Goal: Task Accomplishment & Management: Manage account settings

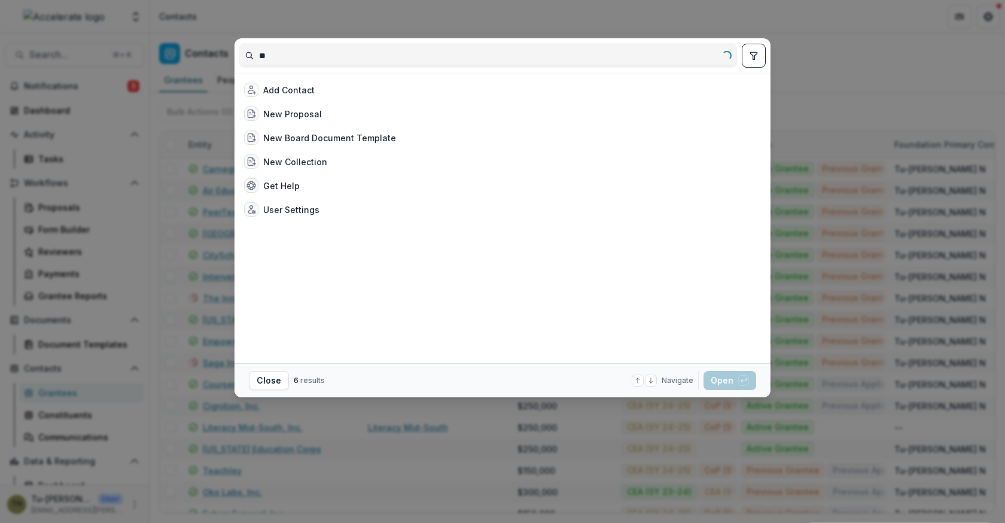
type input "*"
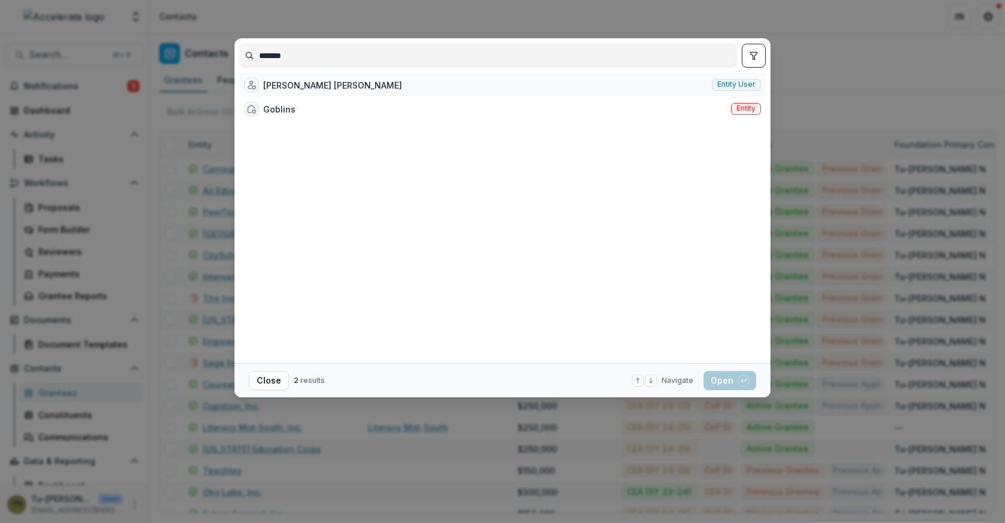
type input "*******"
click at [310, 91] on div "[PERSON_NAME] [PERSON_NAME]" at bounding box center [332, 85] width 139 height 13
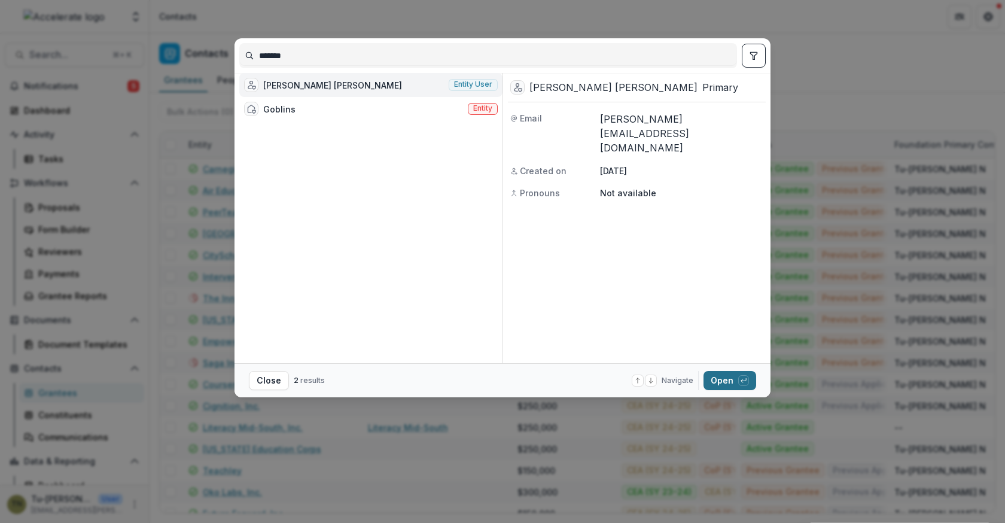
click at [716, 377] on button "Open with enter key" at bounding box center [729, 380] width 53 height 19
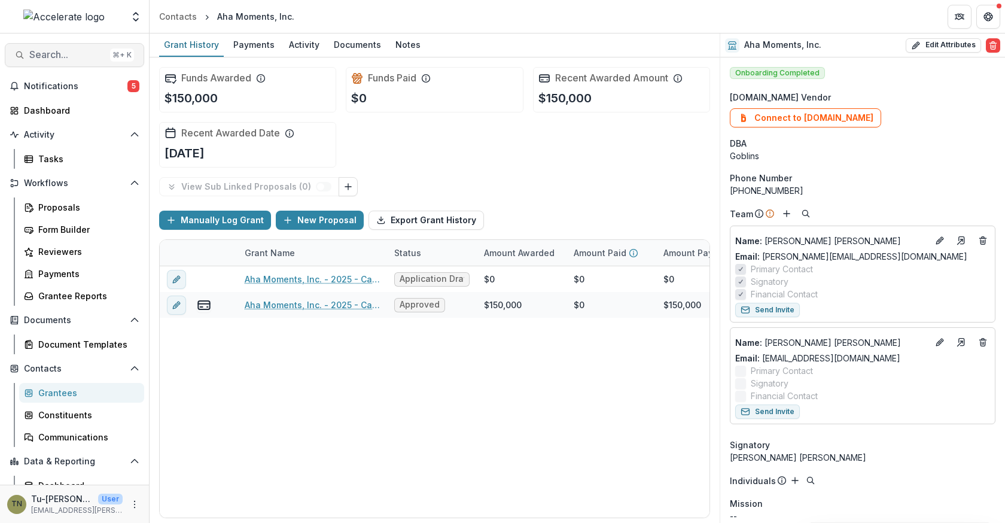
click at [81, 59] on span "Search..." at bounding box center [67, 54] width 76 height 11
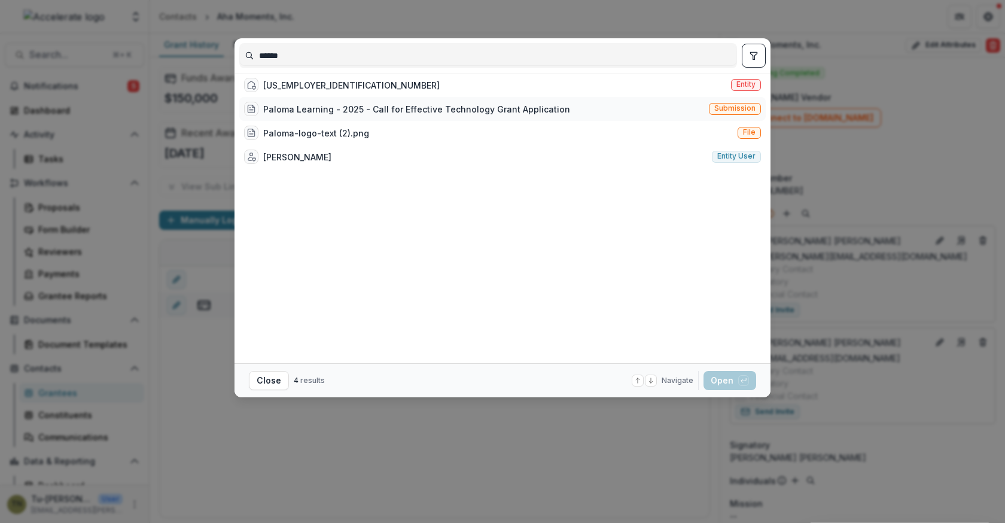
type input "******"
click at [313, 113] on div "Paloma Learning - 2025 - Call for Effective Technology Grant Application" at bounding box center [416, 109] width 307 height 13
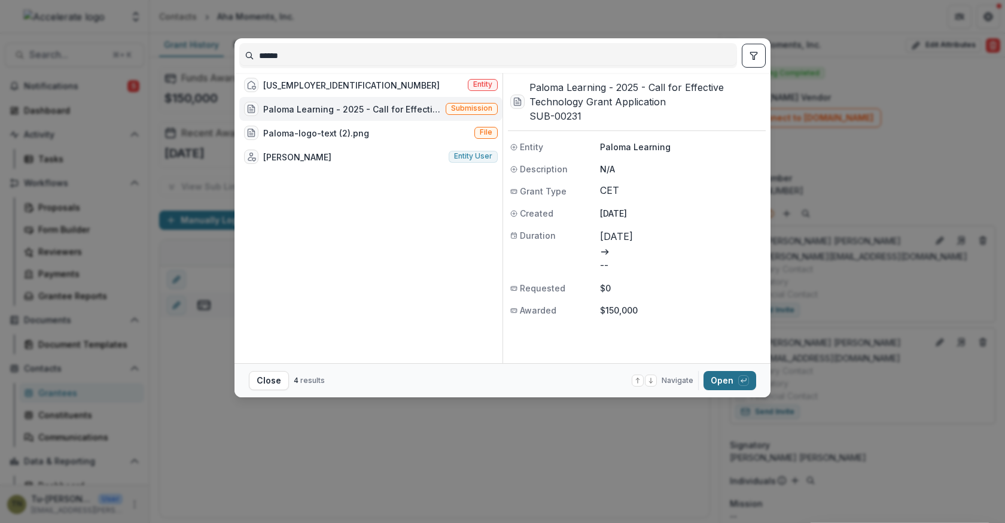
click at [714, 383] on button "Open with enter key" at bounding box center [729, 380] width 53 height 19
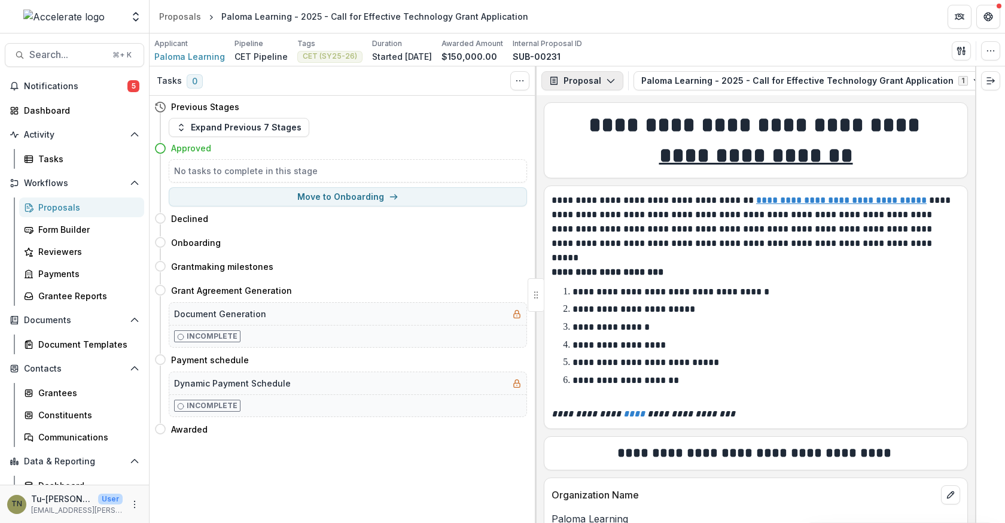
click at [577, 78] on button "Proposal" at bounding box center [582, 80] width 82 height 19
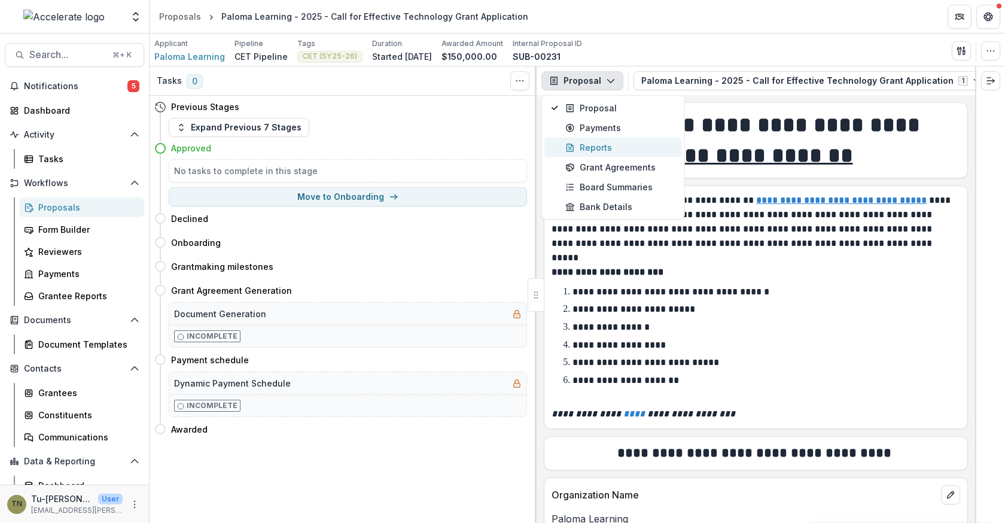
click at [594, 139] on button "Reports" at bounding box center [613, 148] width 138 height 20
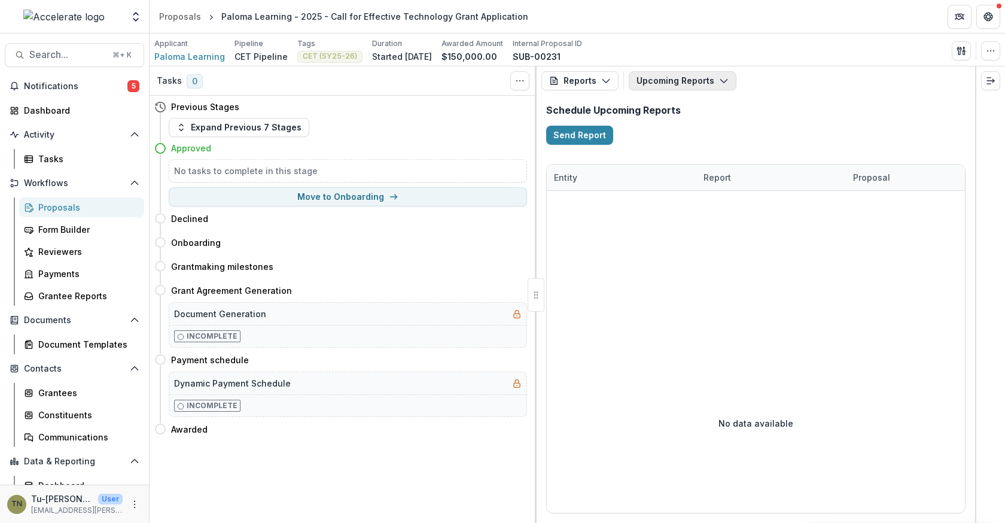
click at [672, 83] on button "Upcoming Reports" at bounding box center [682, 80] width 108 height 19
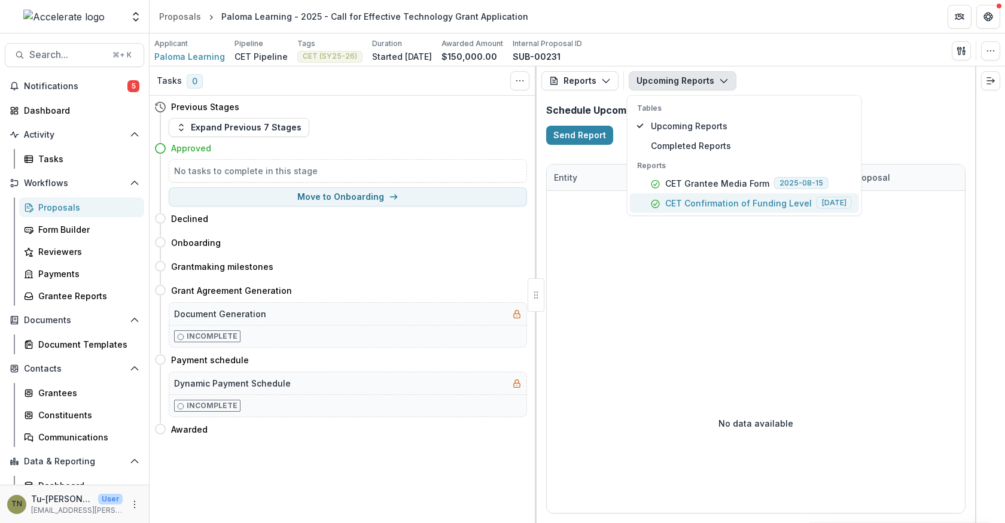
click at [680, 197] on p "CET Confirmation of Funding Level" at bounding box center [738, 203] width 146 height 13
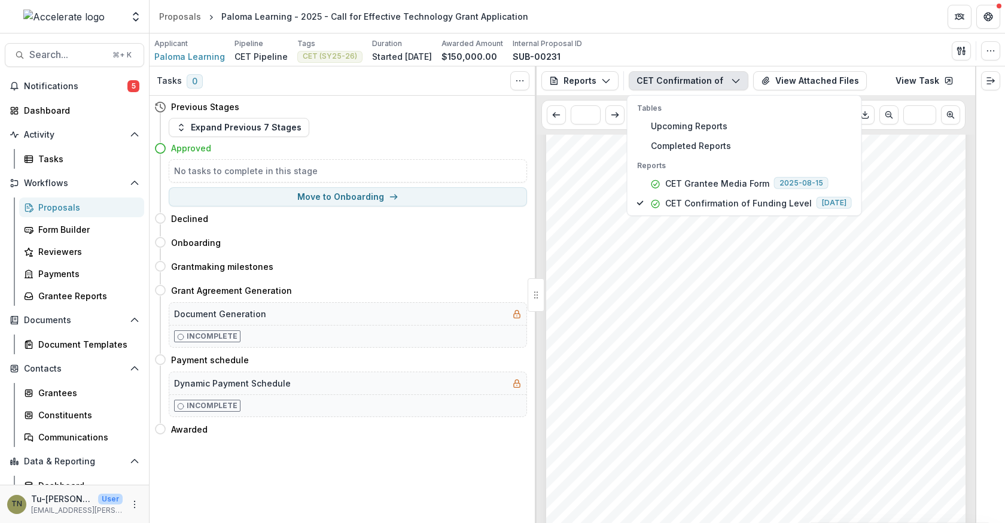
scroll to position [34, 0]
click at [197, 59] on span "Paloma Learning" at bounding box center [189, 56] width 71 height 13
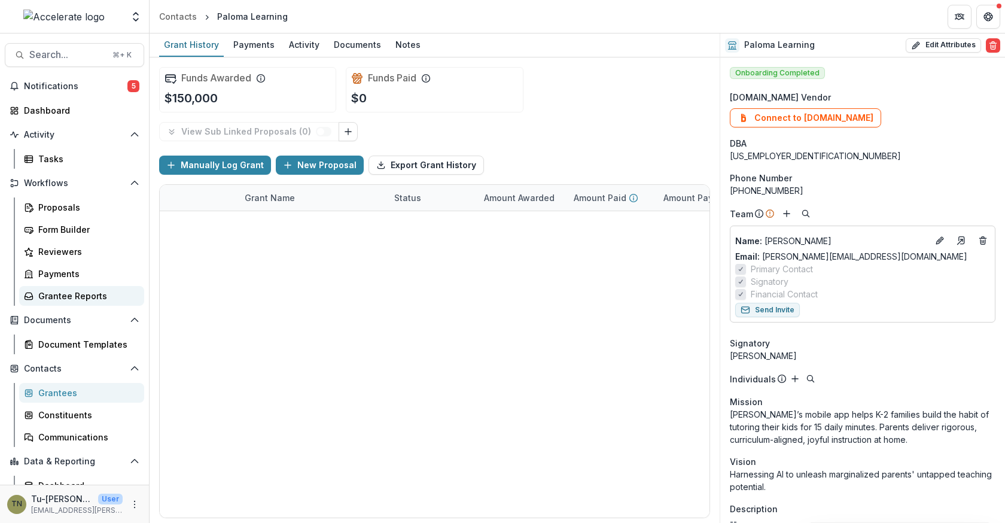
click at [65, 300] on div "Grantee Reports" at bounding box center [86, 295] width 96 height 13
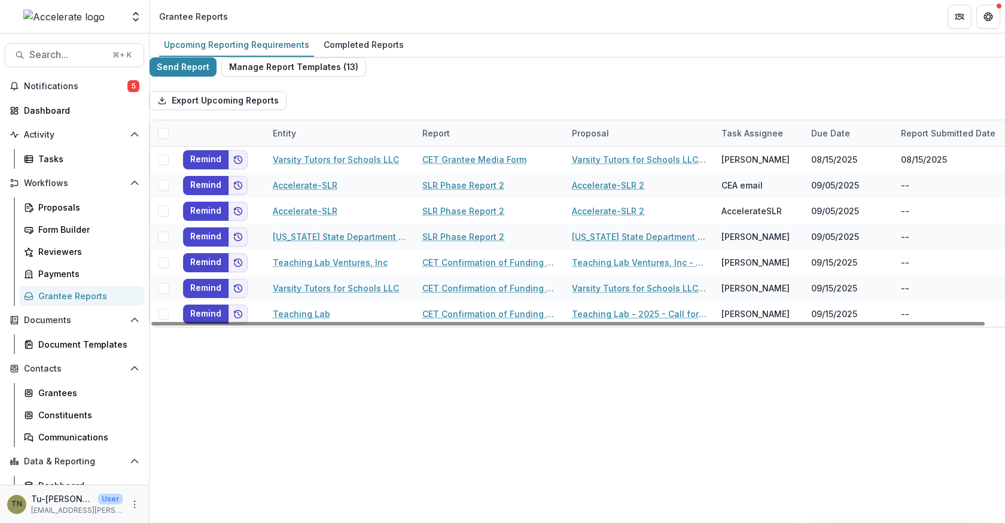
click at [363, 359] on div "Upcoming Reporting Requirements Completed Reports Send Report Manage Report Tem…" at bounding box center [576, 277] width 855 height 489
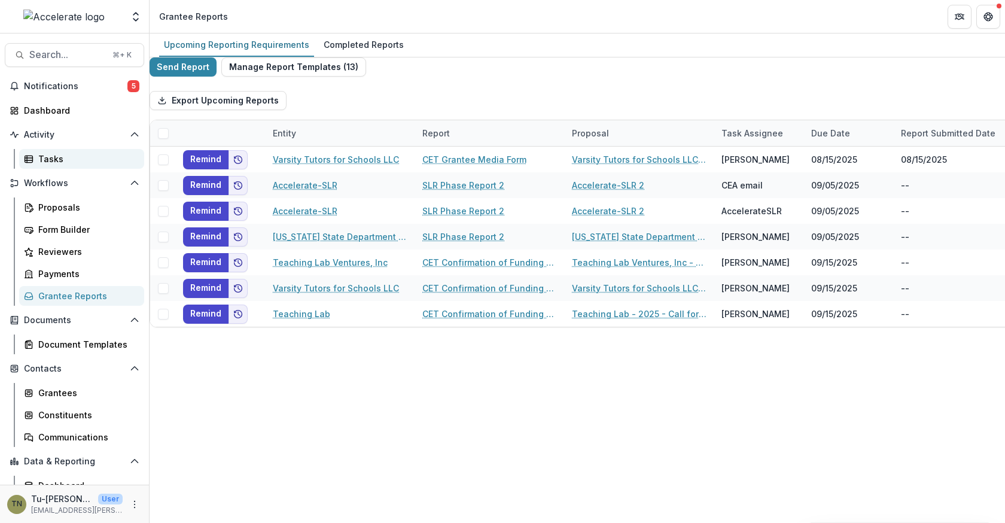
click at [102, 153] on div "Tasks" at bounding box center [86, 158] width 96 height 13
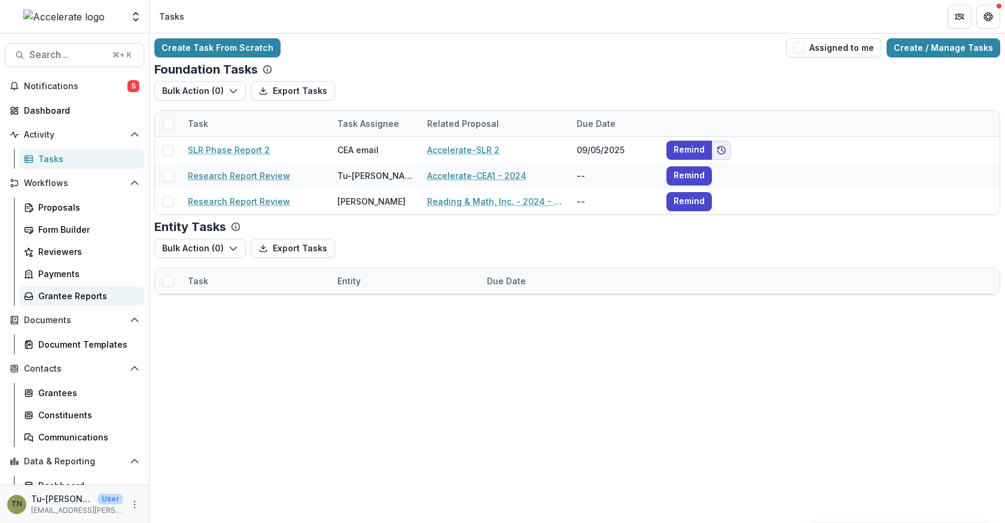
click at [75, 292] on div "Grantee Reports" at bounding box center [86, 295] width 96 height 13
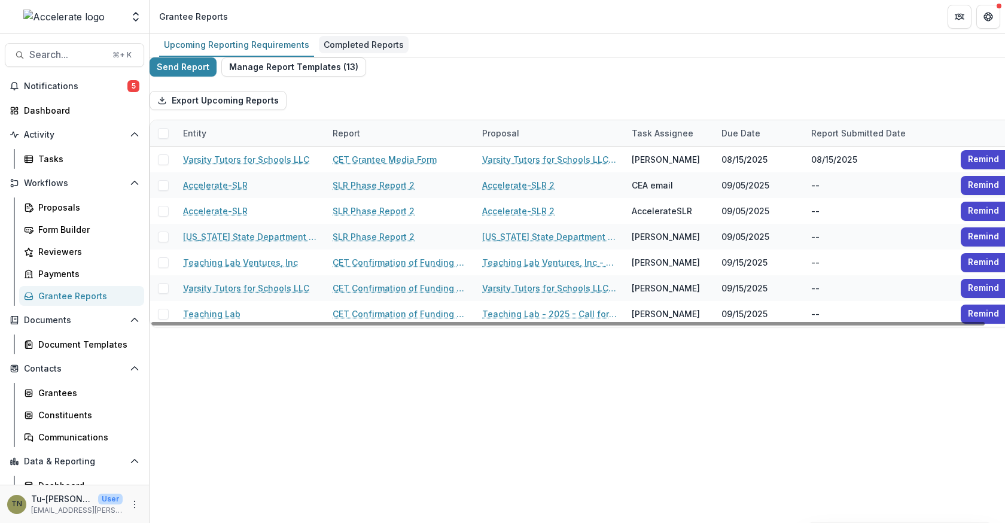
click at [355, 47] on div "Completed Reports" at bounding box center [364, 44] width 90 height 17
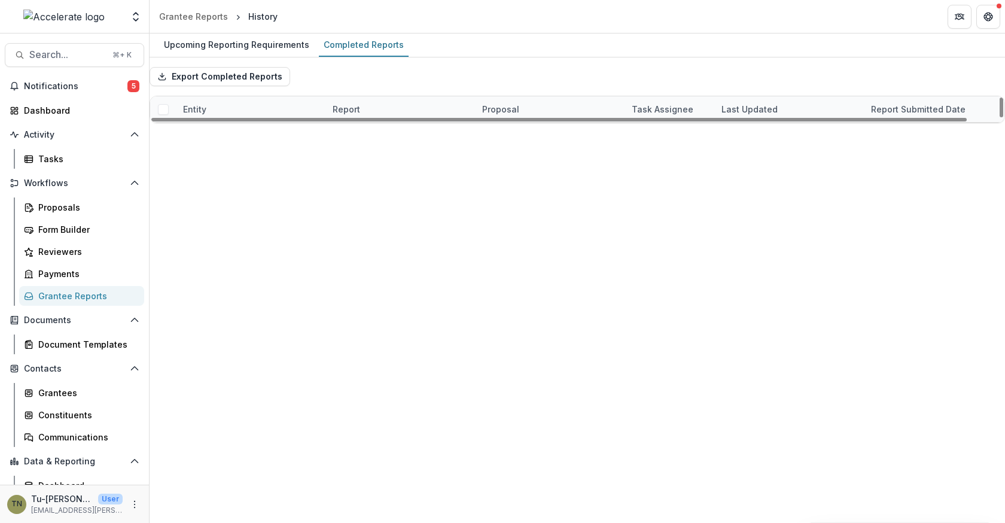
click at [364, 113] on div "Report" at bounding box center [346, 109] width 42 height 13
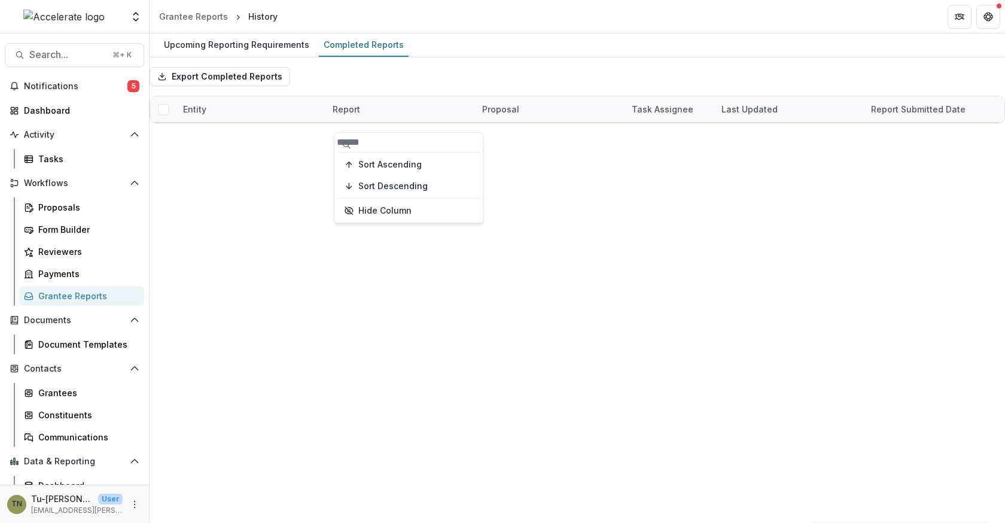
click at [398, 135] on input at bounding box center [385, 142] width 96 height 14
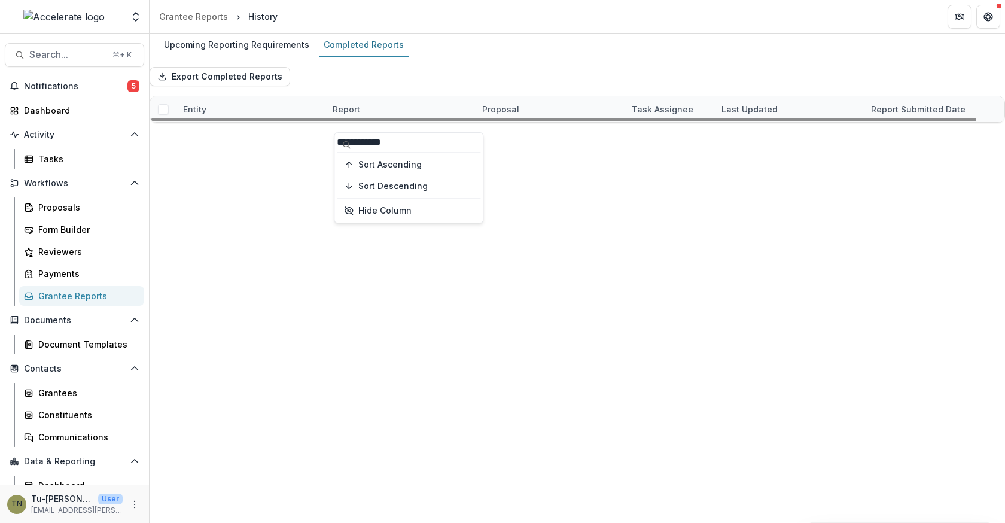
type input "**********"
click at [444, 397] on div "Upcoming Reporting Requirements Completed Reports Export Completed Reports Enti…" at bounding box center [576, 277] width 855 height 489
click at [393, 167] on link "CET Confirmation of Funding Level" at bounding box center [399, 161] width 135 height 13
click at [367, 115] on div "Report" at bounding box center [346, 109] width 42 height 13
click at [380, 138] on input at bounding box center [385, 142] width 96 height 14
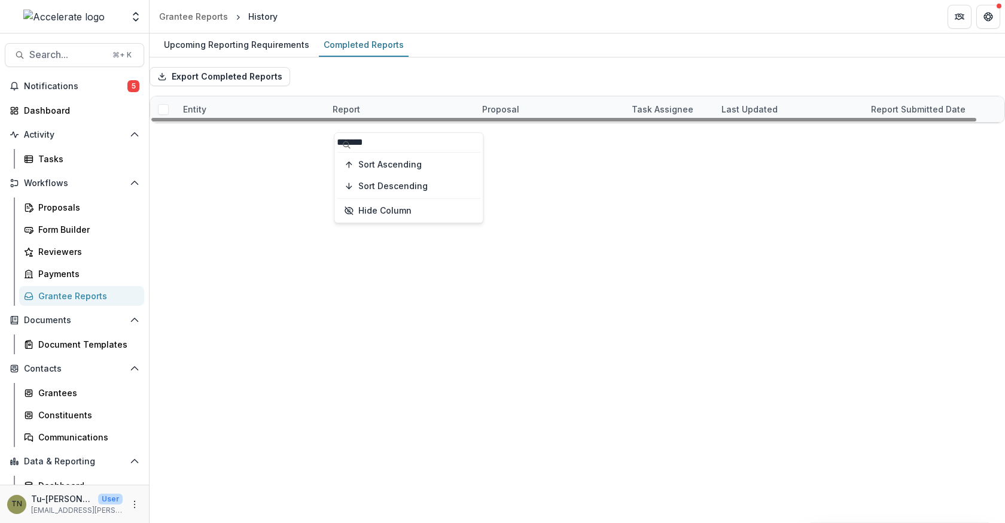
type input "*******"
click at [439, 383] on div "Upcoming Reporting Requirements Completed Reports Export Completed Reports Enti…" at bounding box center [576, 277] width 855 height 489
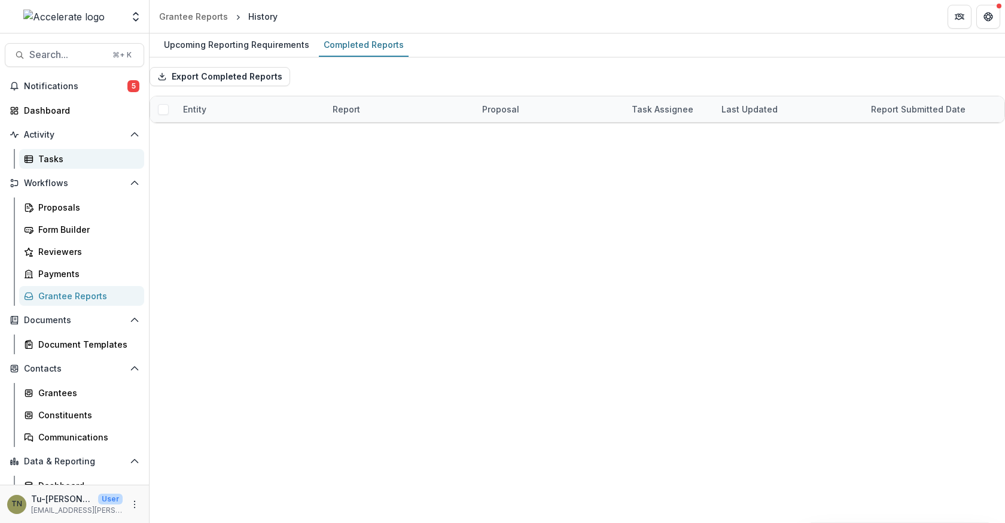
click at [69, 160] on div "Tasks" at bounding box center [86, 158] width 96 height 13
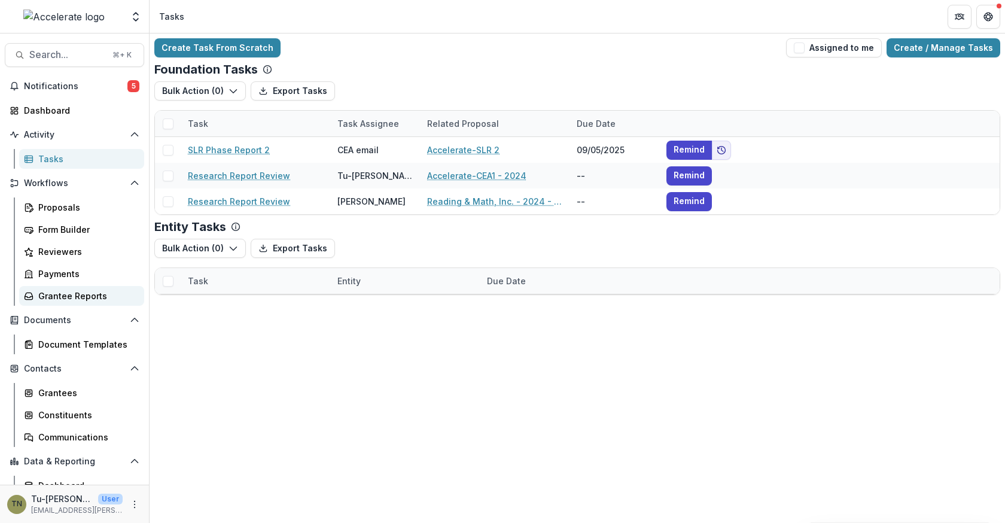
click at [70, 290] on div "Grantee Reports" at bounding box center [86, 295] width 96 height 13
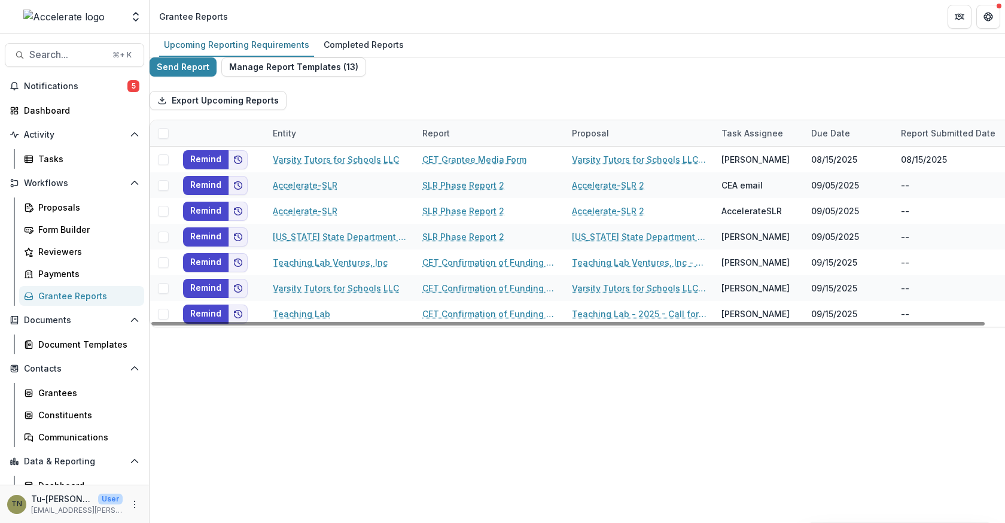
click at [334, 435] on div "Upcoming Reporting Requirements Completed Reports Send Report Manage Report Tem…" at bounding box center [576, 277] width 855 height 489
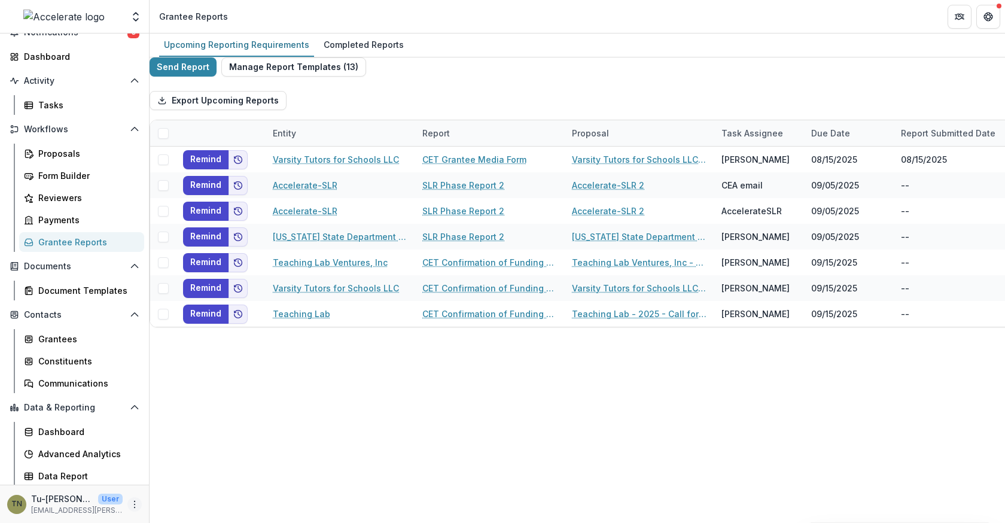
click at [132, 502] on icon "More" at bounding box center [135, 504] width 10 height 10
click at [183, 480] on link "User Settings" at bounding box center [210, 479] width 128 height 20
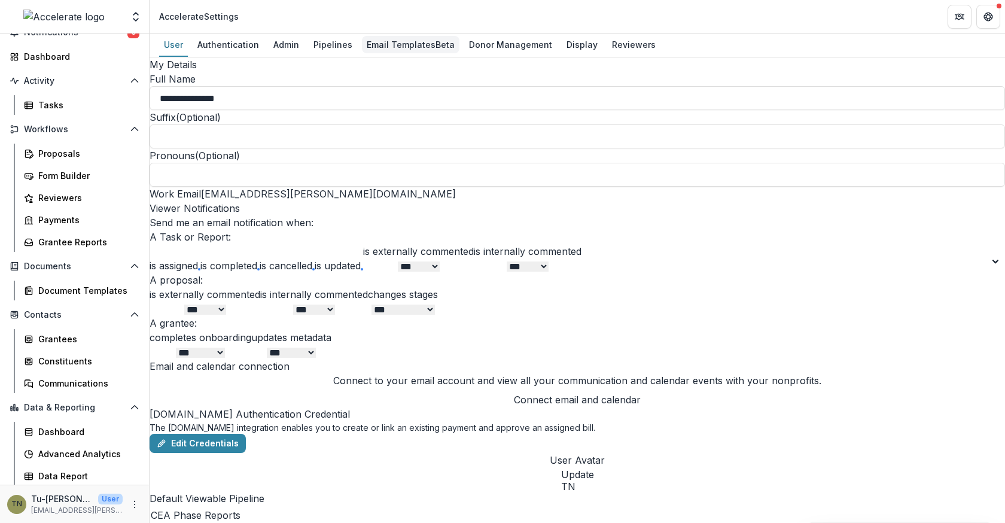
click at [385, 40] on div "Email Templates Beta" at bounding box center [410, 44] width 97 height 17
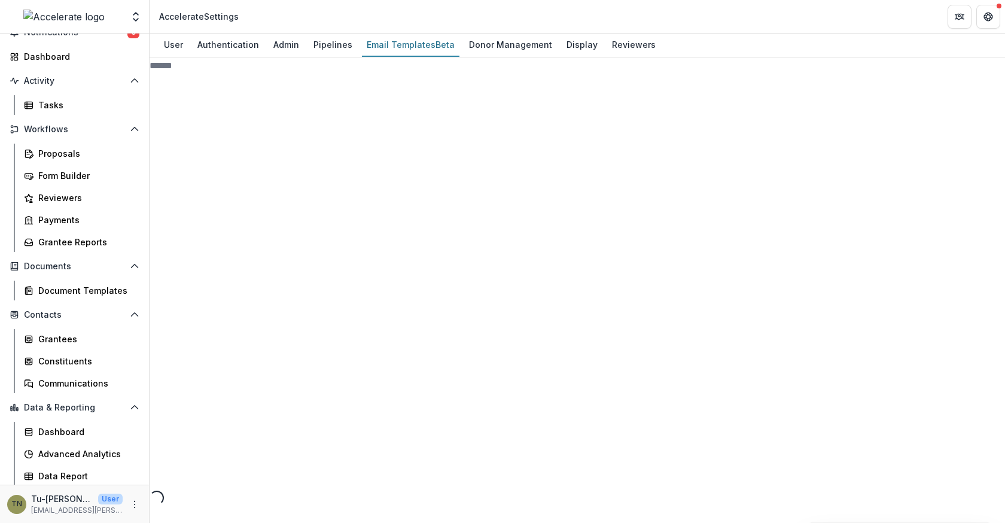
click at [234, 190] on span "Report 13" at bounding box center [253, 377] width 209 height 446
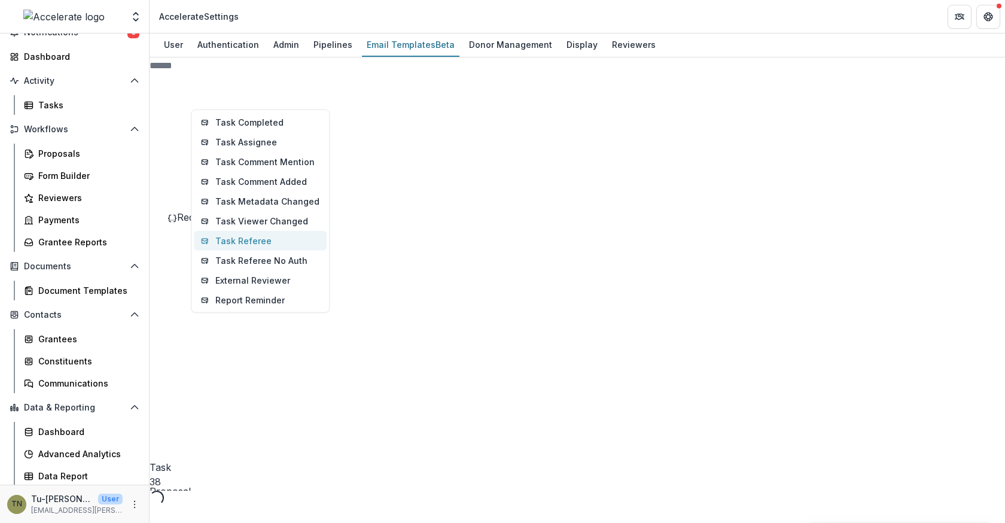
scroll to position [47, 0]
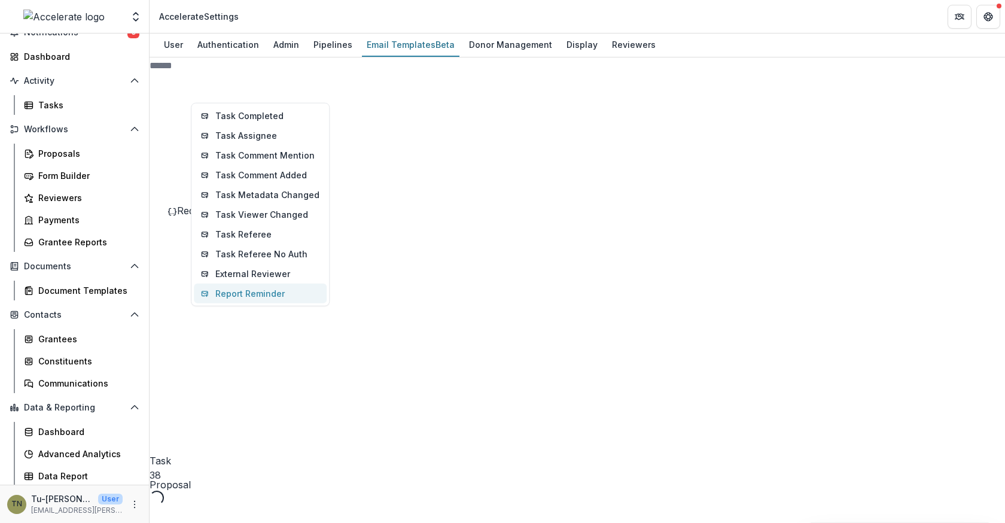
click at [291, 286] on button "Report Reminder" at bounding box center [260, 293] width 133 height 20
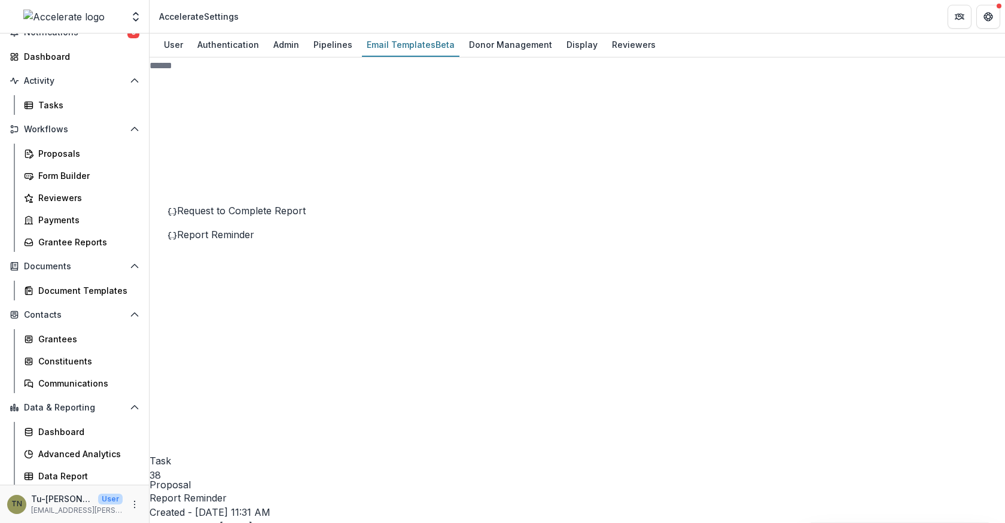
type input "**"
click at [472, 522] on div "[EMAIL_ADDRESS][PERSON_NAME][DOMAIN_NAME]" at bounding box center [502, 530] width 1005 height 14
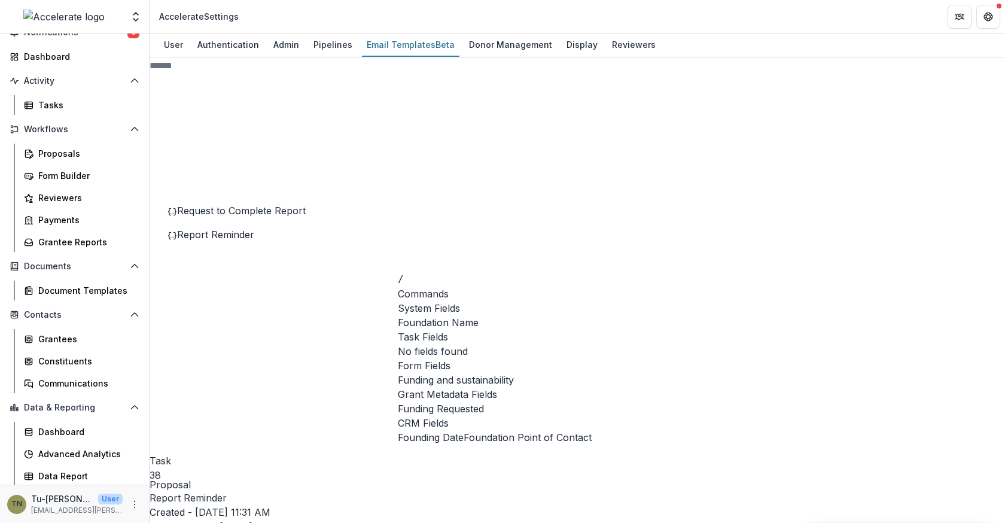
click at [478, 317] on span "Foundation Name" at bounding box center [438, 322] width 81 height 14
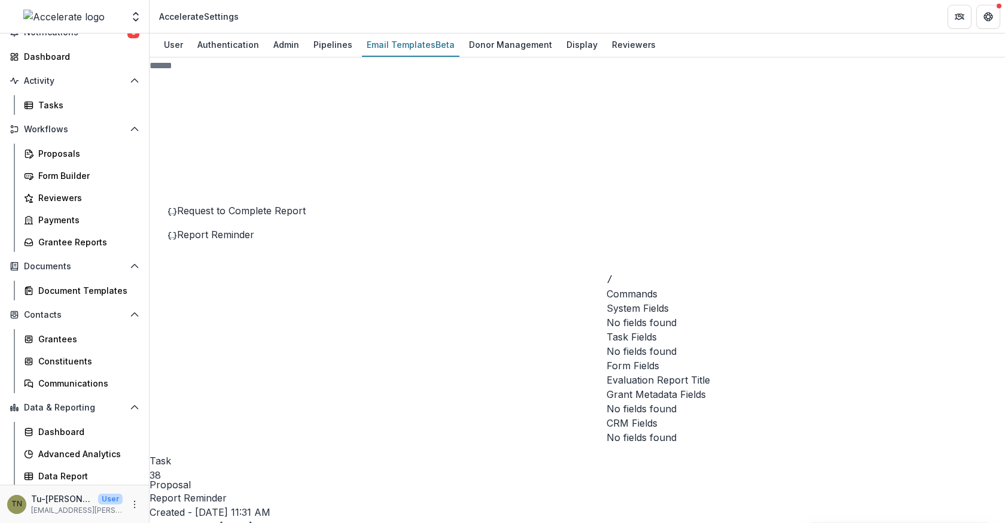
drag, startPoint x: 605, startPoint y: 261, endPoint x: 673, endPoint y: 261, distance: 67.6
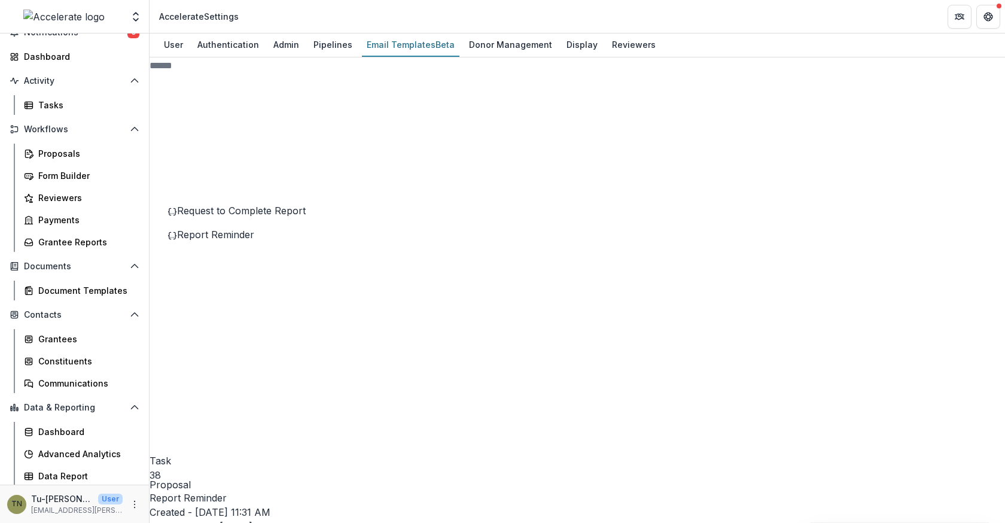
drag, startPoint x: 673, startPoint y: 261, endPoint x: 606, endPoint y: 262, distance: 66.4
drag, startPoint x: 625, startPoint y: 261, endPoint x: 728, endPoint y: 260, distance: 102.2
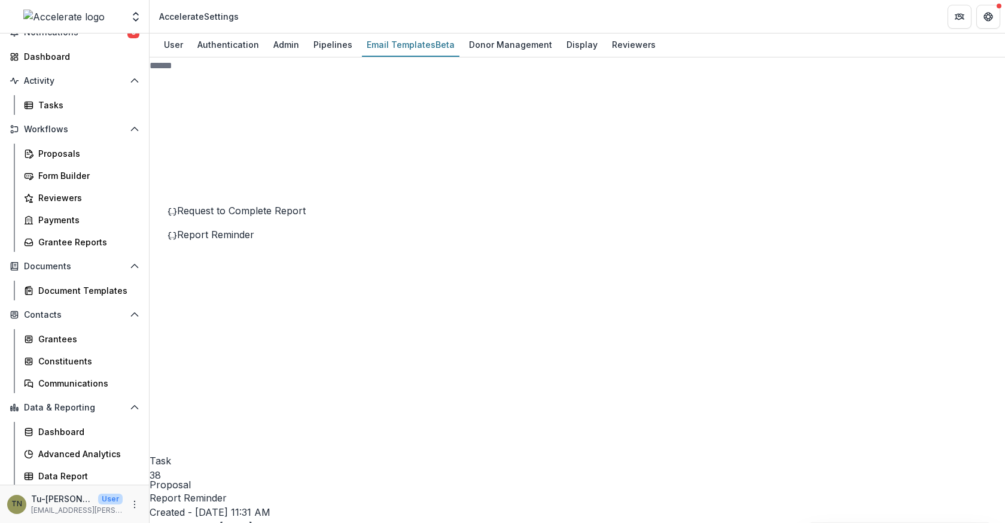
click at [95, 238] on div "Grantee Reports" at bounding box center [86, 242] width 96 height 13
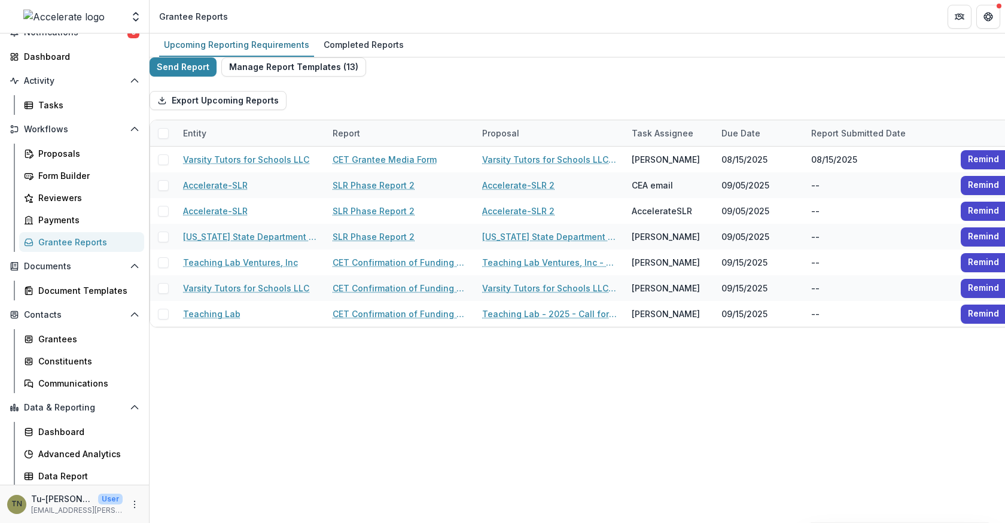
click at [358, 398] on div "Upcoming Reporting Requirements Completed Reports Send Report Manage Report Tem…" at bounding box center [576, 277] width 855 height 489
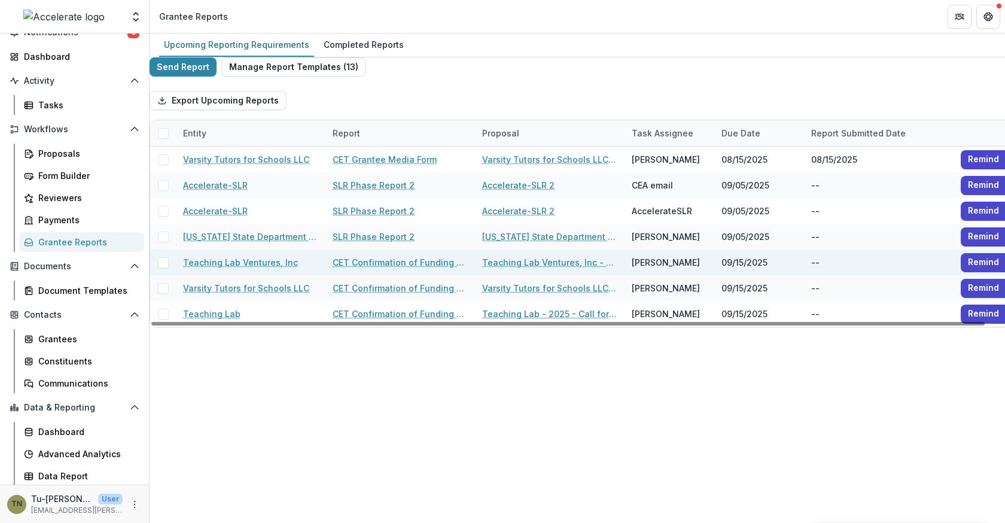
scroll to position [0, 2]
click at [169, 260] on span at bounding box center [163, 254] width 11 height 11
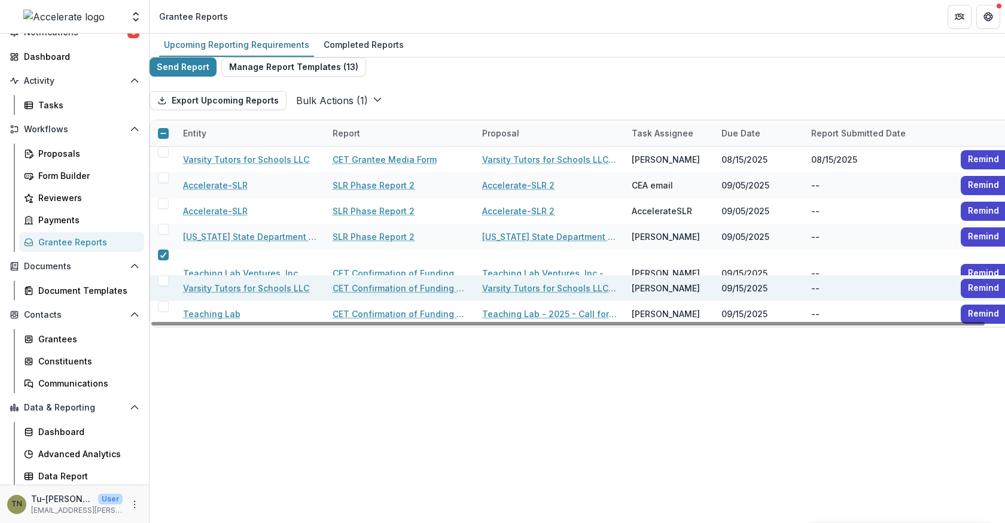
click at [169, 286] on span at bounding box center [163, 280] width 11 height 11
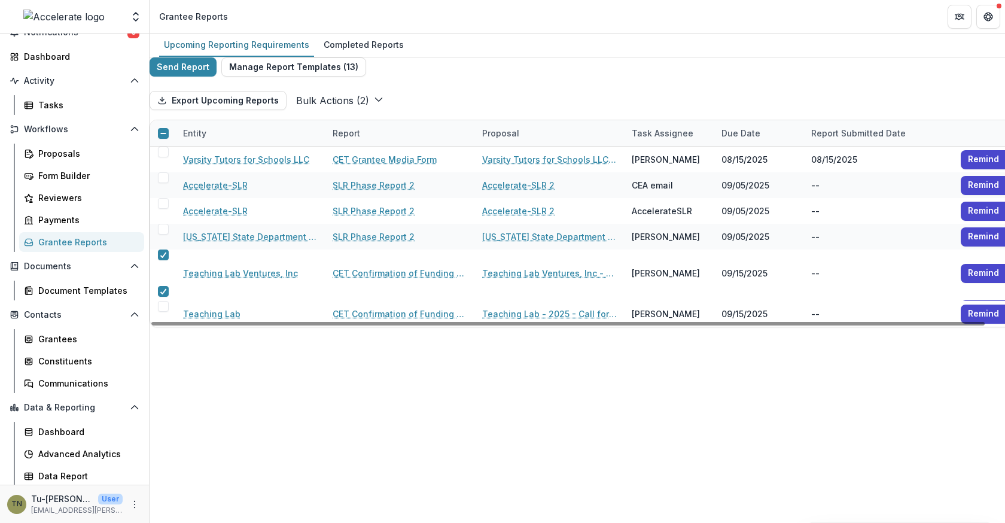
click at [172, 289] on div at bounding box center [163, 291] width 26 height 11
click at [167, 258] on icon at bounding box center [163, 255] width 7 height 6
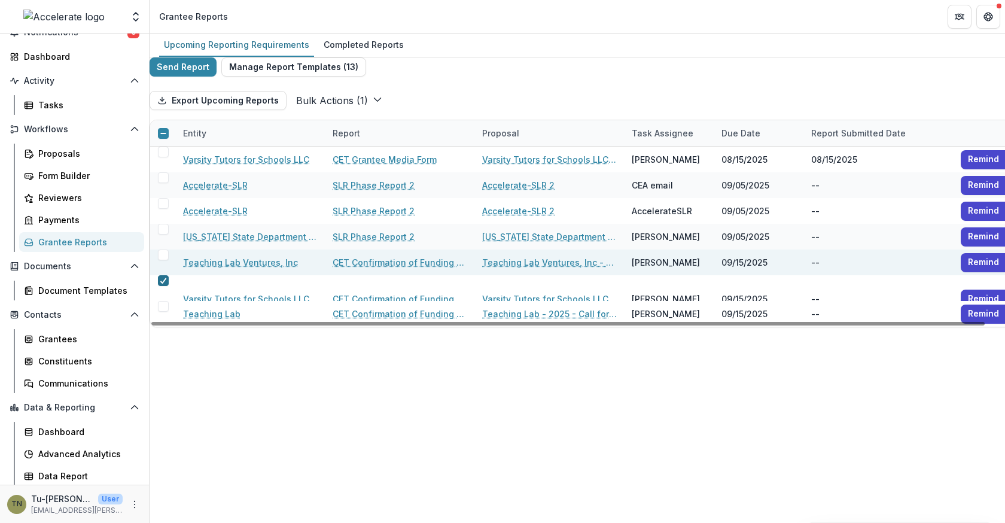
click at [167, 285] on div at bounding box center [163, 281] width 7 height 10
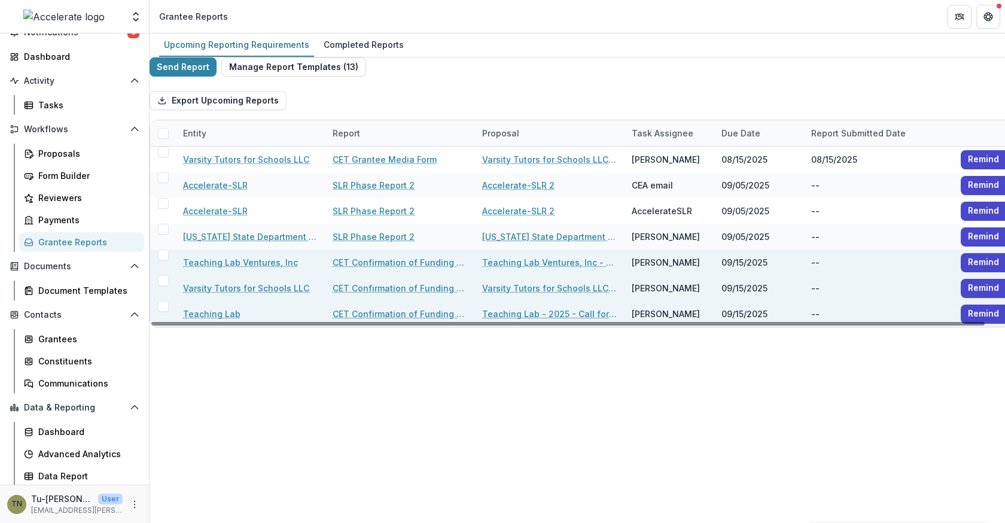
scroll to position [0, 57]
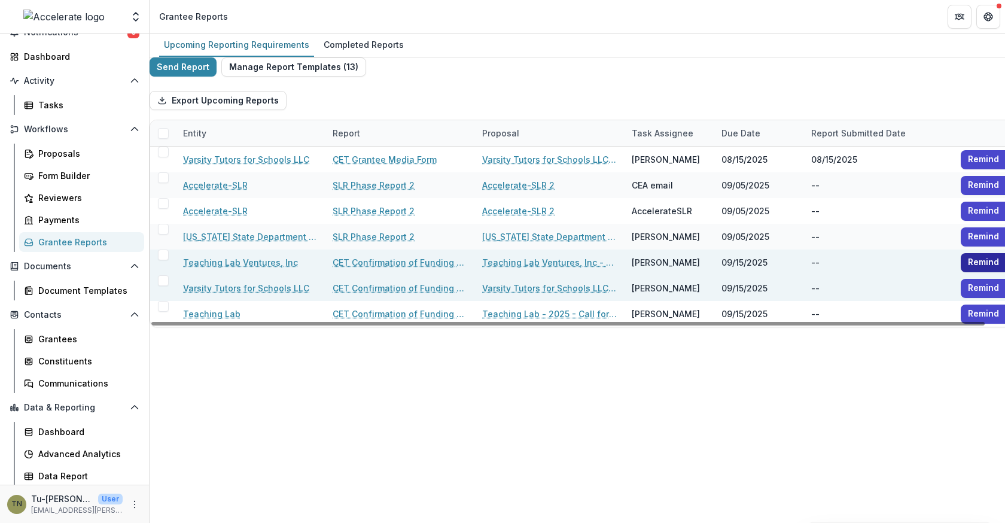
click at [960, 272] on button "Remind" at bounding box center [982, 262] width 45 height 19
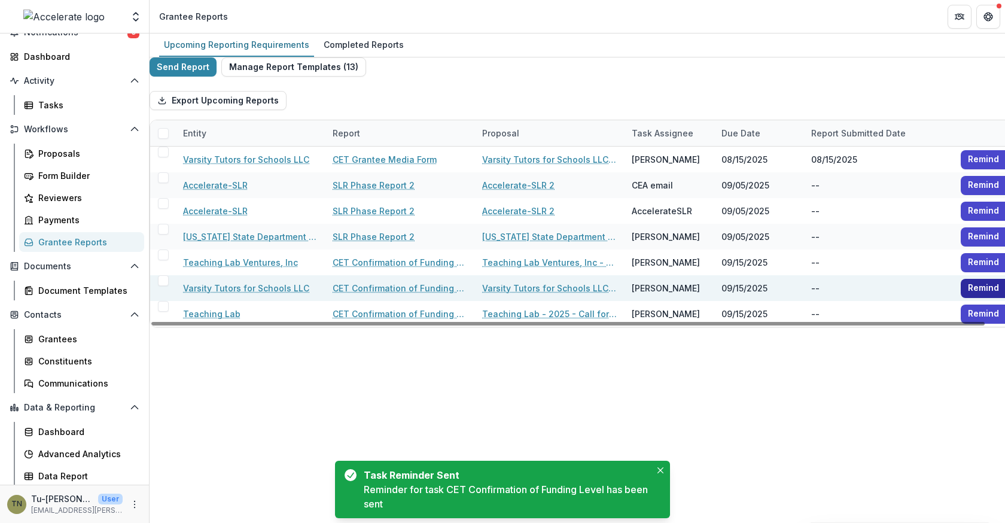
click at [960, 298] on button "Remind" at bounding box center [982, 288] width 45 height 19
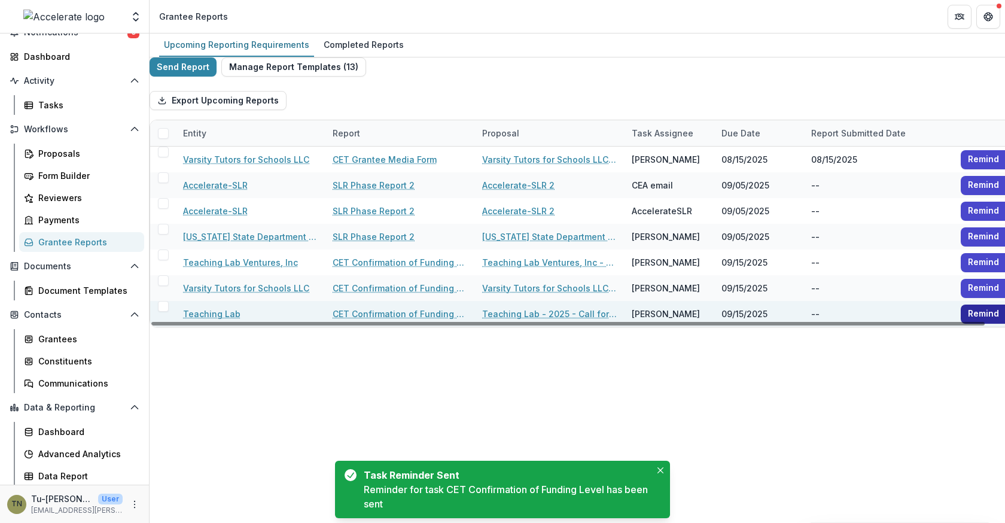
click at [960, 322] on button "Remind" at bounding box center [982, 313] width 45 height 19
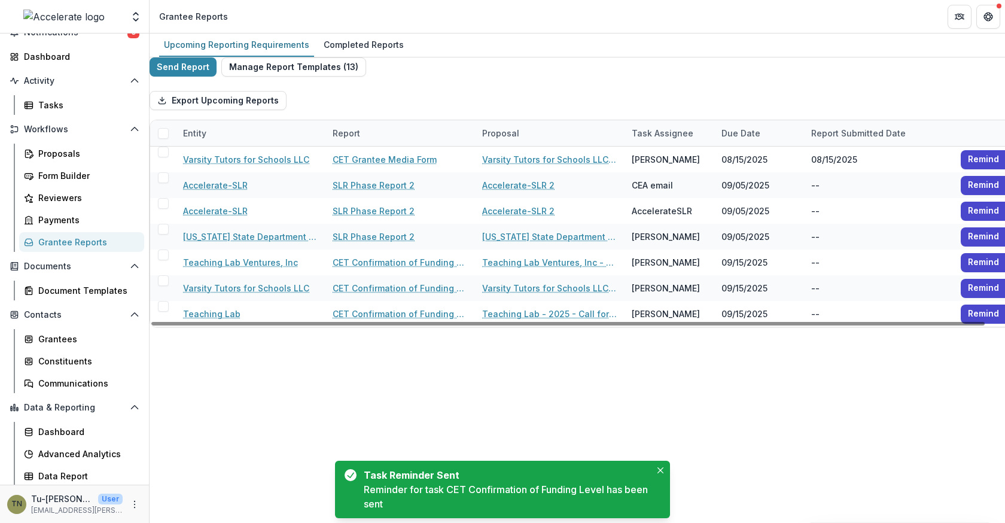
click at [896, 402] on div "Upcoming Reporting Requirements Completed Reports Send Report Manage Report Tem…" at bounding box center [576, 277] width 855 height 489
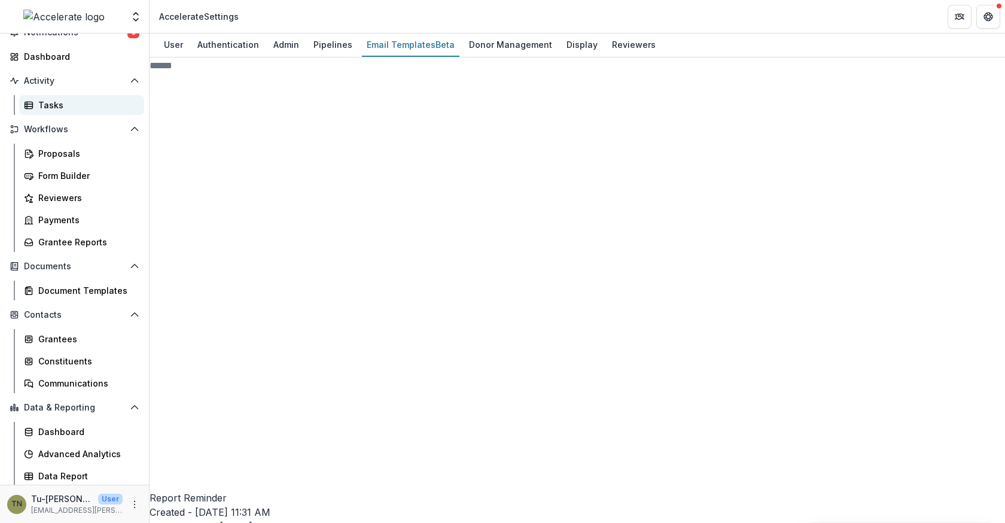
click at [61, 99] on div "Tasks" at bounding box center [86, 105] width 96 height 13
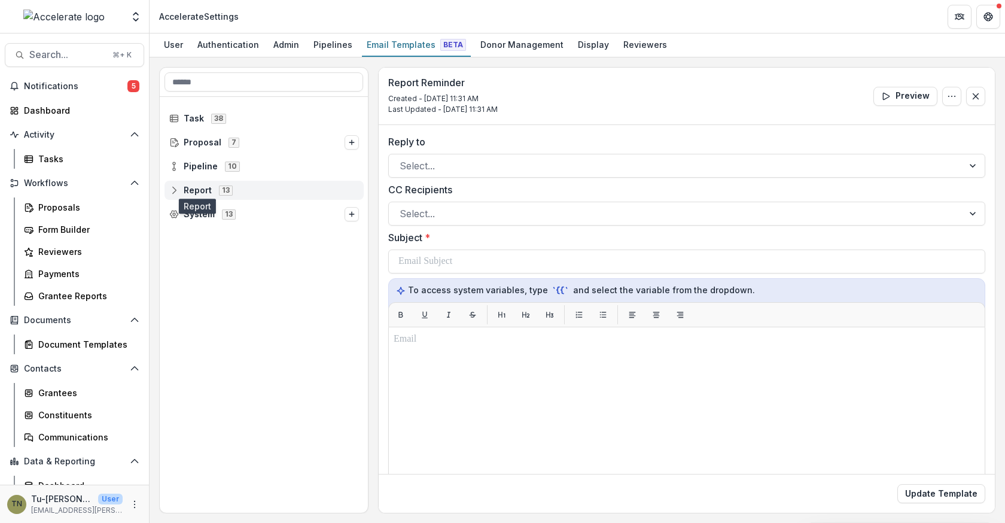
click at [191, 188] on span "Report" at bounding box center [198, 190] width 28 height 10
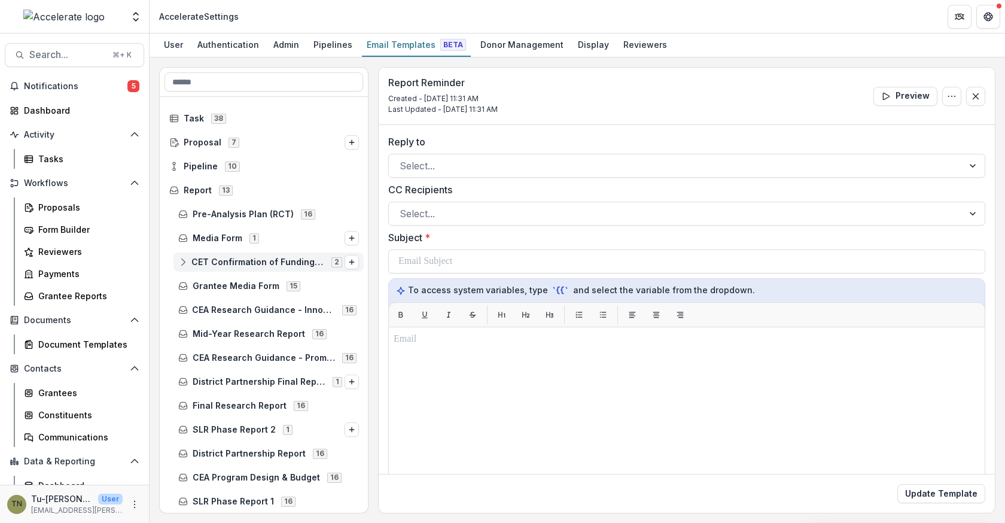
click at [248, 258] on span "CET Confirmation of Funding Level" at bounding box center [257, 262] width 133 height 10
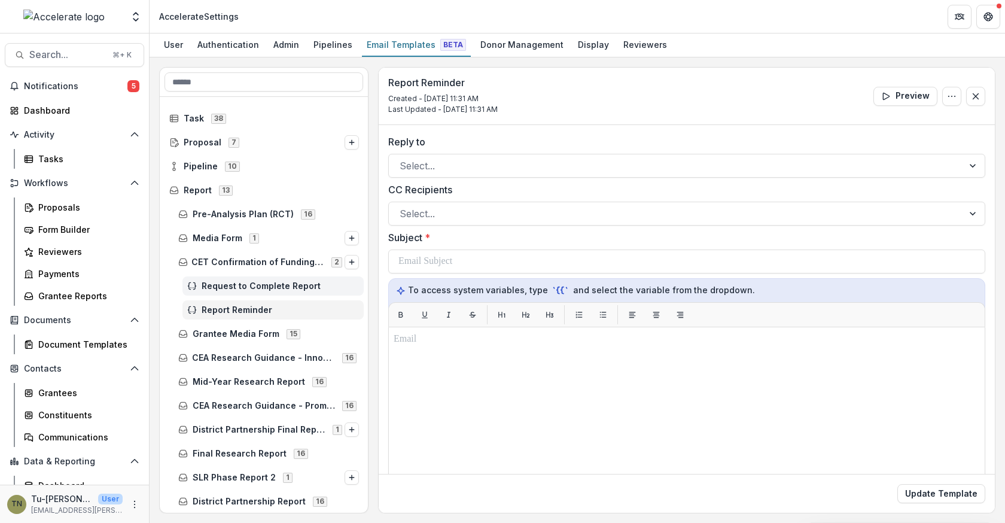
click at [252, 282] on span "Request to Complete Report" at bounding box center [280, 286] width 157 height 10
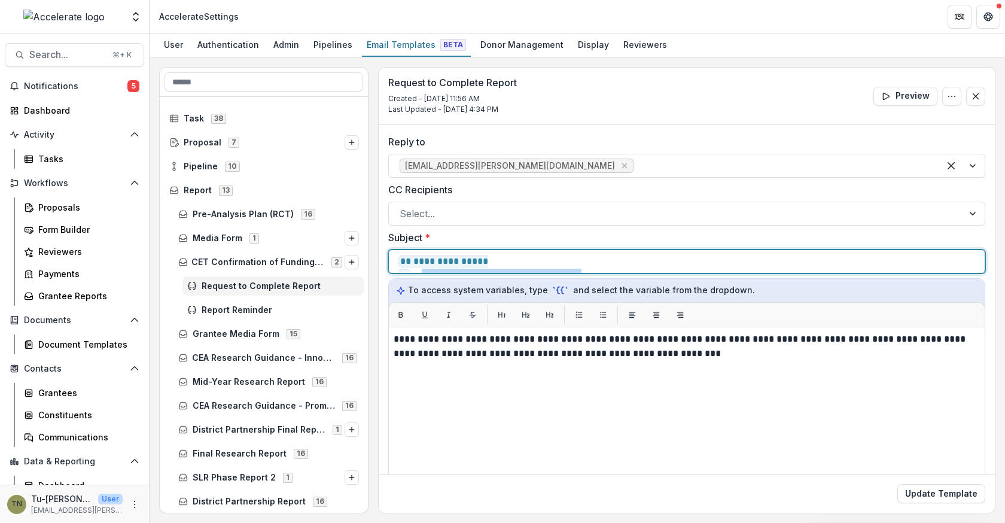
drag, startPoint x: 670, startPoint y: 262, endPoint x: 506, endPoint y: 265, distance: 164.5
click at [506, 265] on div "**********" at bounding box center [686, 261] width 576 height 23
copy p "**********"
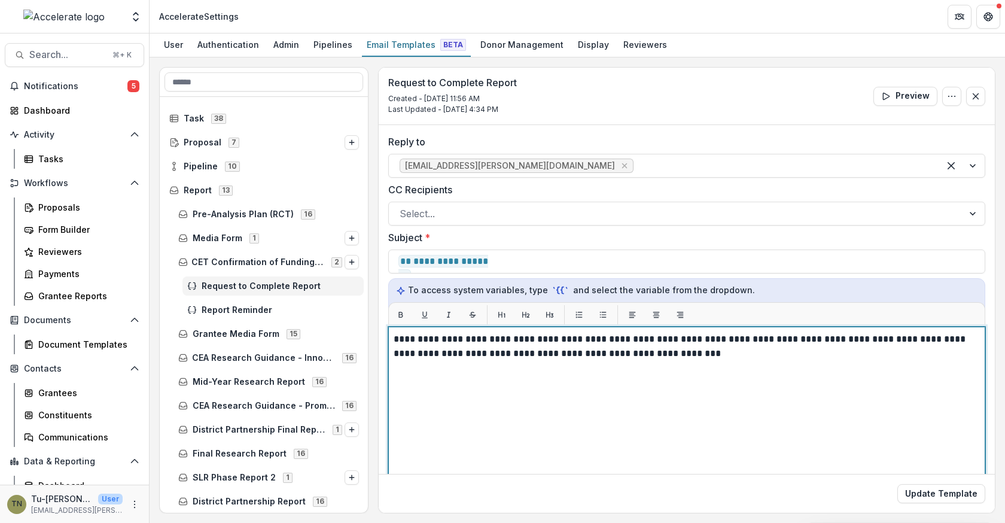
click at [640, 373] on div "**********" at bounding box center [686, 476] width 586 height 288
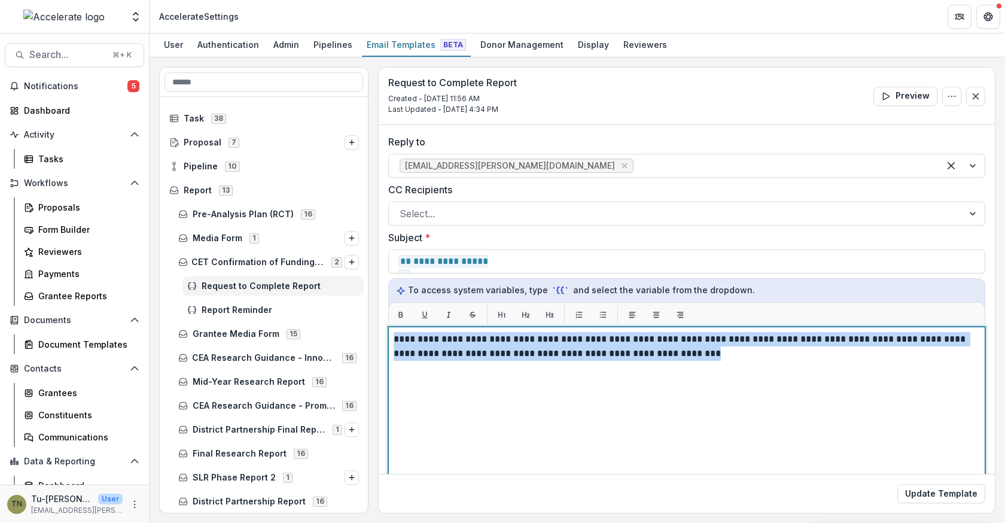
drag, startPoint x: 701, startPoint y: 354, endPoint x: 388, endPoint y: 339, distance: 313.1
click at [388, 339] on div "**********" at bounding box center [686, 475] width 597 height 299
copy p "**********"
click at [465, 395] on div "**********" at bounding box center [686, 476] width 586 height 288
